Goal: Check status: Check status

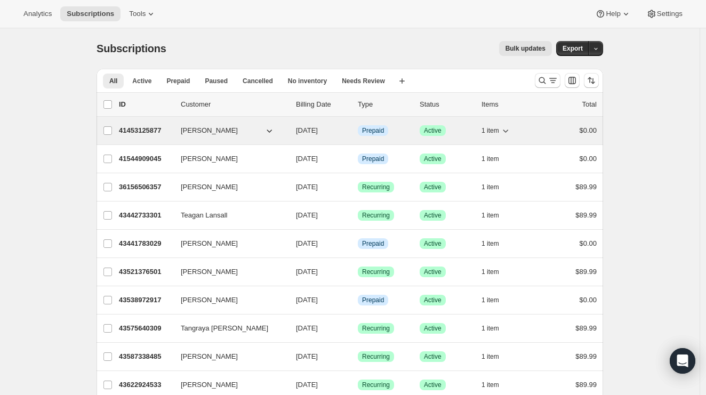
click at [161, 131] on p "41453125877" at bounding box center [145, 130] width 53 height 11
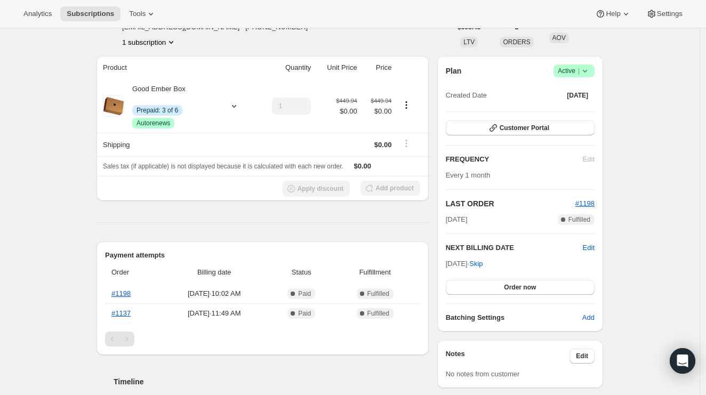
scroll to position [71, 0]
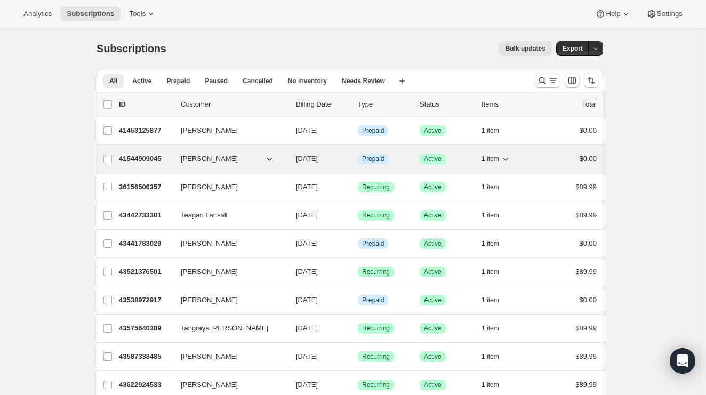
click at [148, 159] on p "41544909045" at bounding box center [145, 158] width 53 height 11
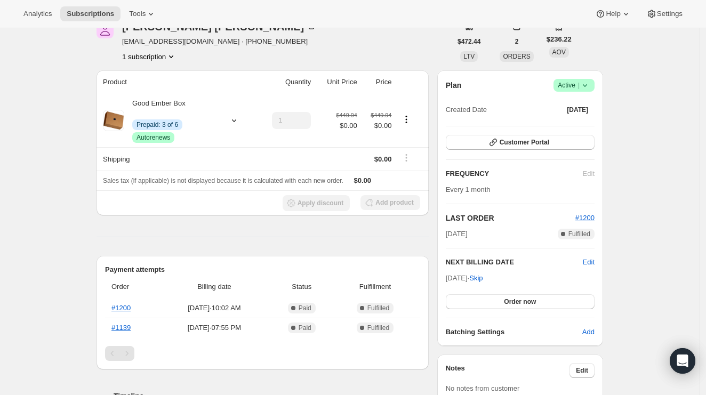
scroll to position [67, 0]
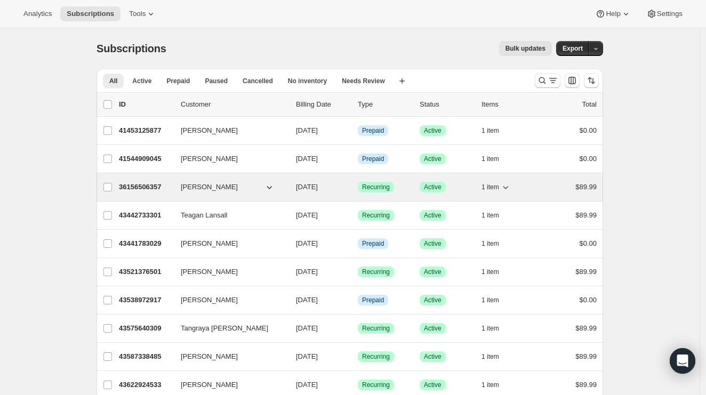
click at [147, 190] on p "36156506357" at bounding box center [145, 187] width 53 height 11
